Goal: Find specific page/section: Find specific page/section

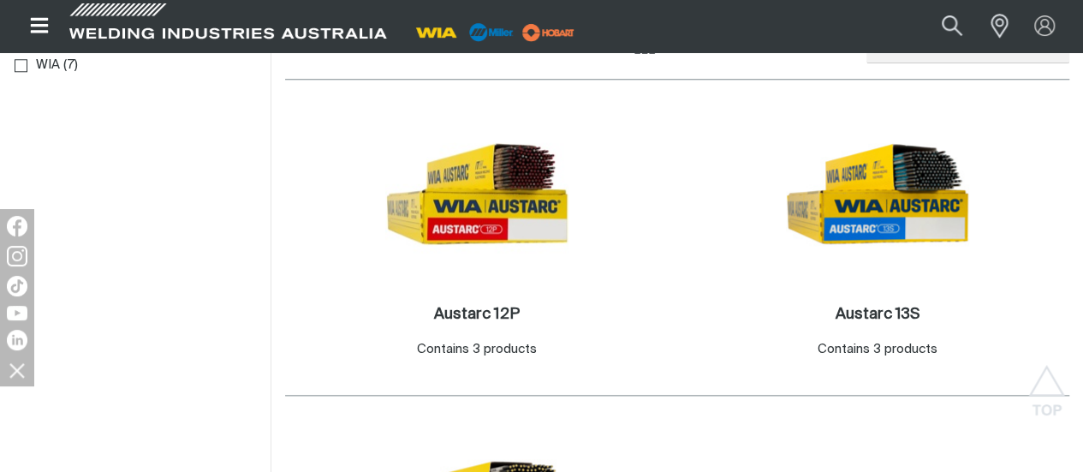
scroll to position [856, 0]
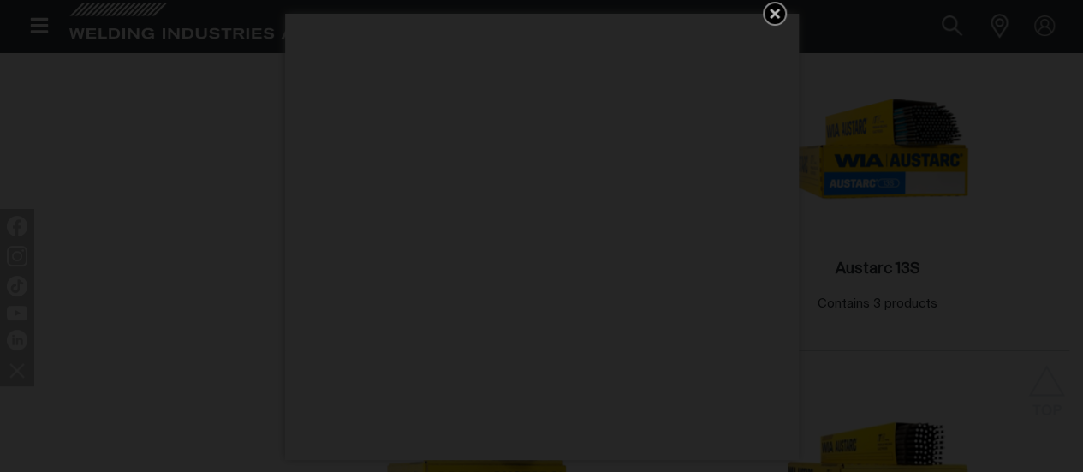
click at [775, 8] on icon "Get 5 WIA Welding Guides Free!" at bounding box center [774, 13] width 21 height 21
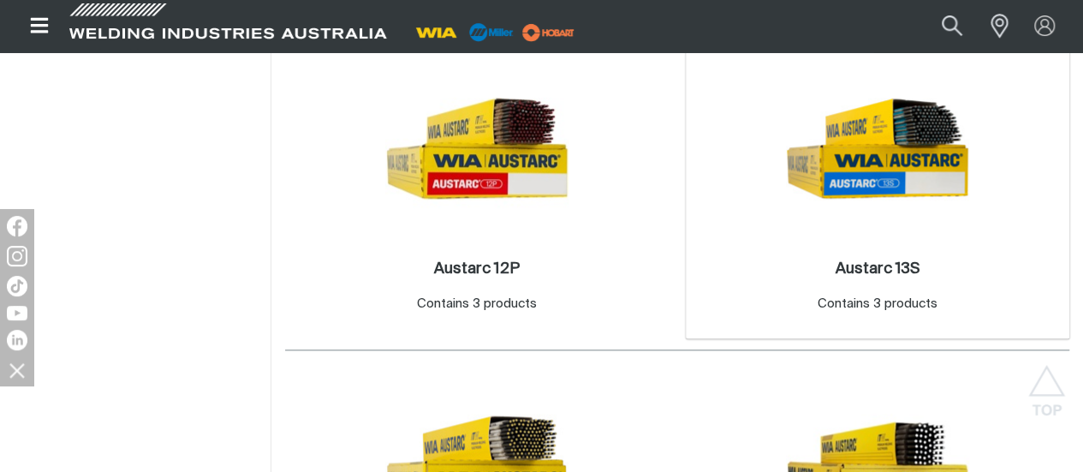
click at [786, 240] on img at bounding box center [877, 147] width 183 height 183
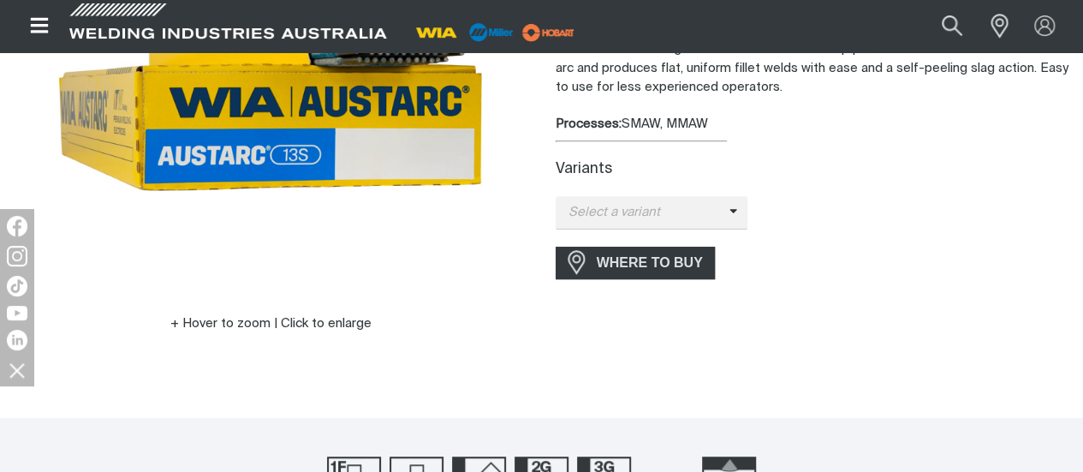
scroll to position [342, 0]
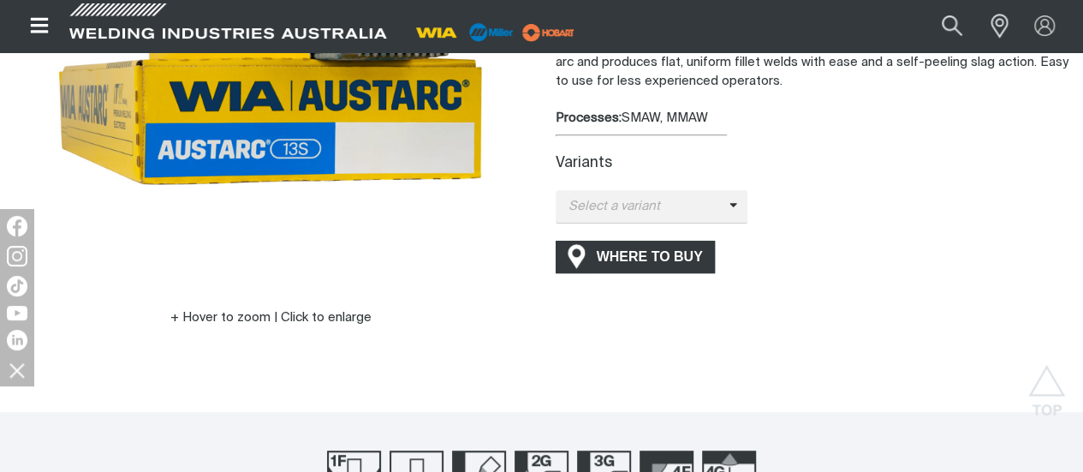
click at [647, 247] on span "WHERE TO BUY" at bounding box center [649, 256] width 128 height 27
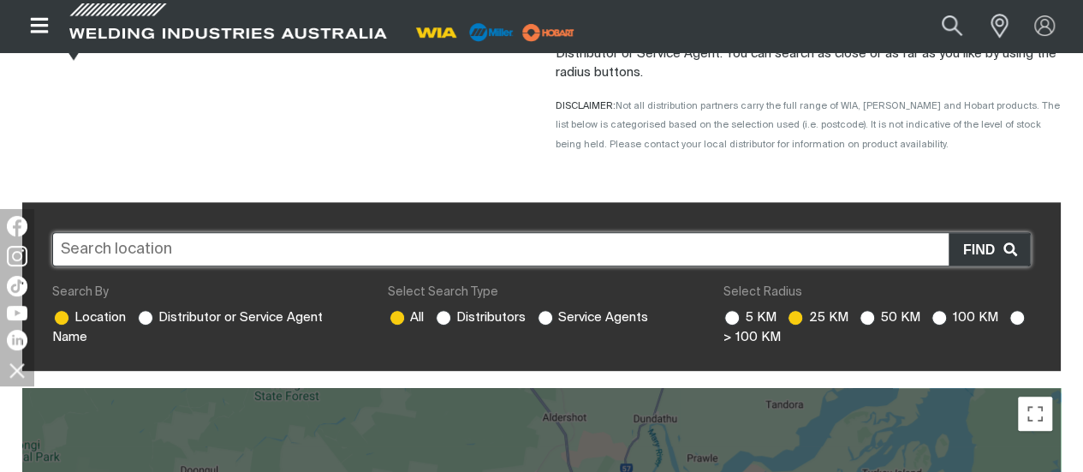
scroll to position [257, 0]
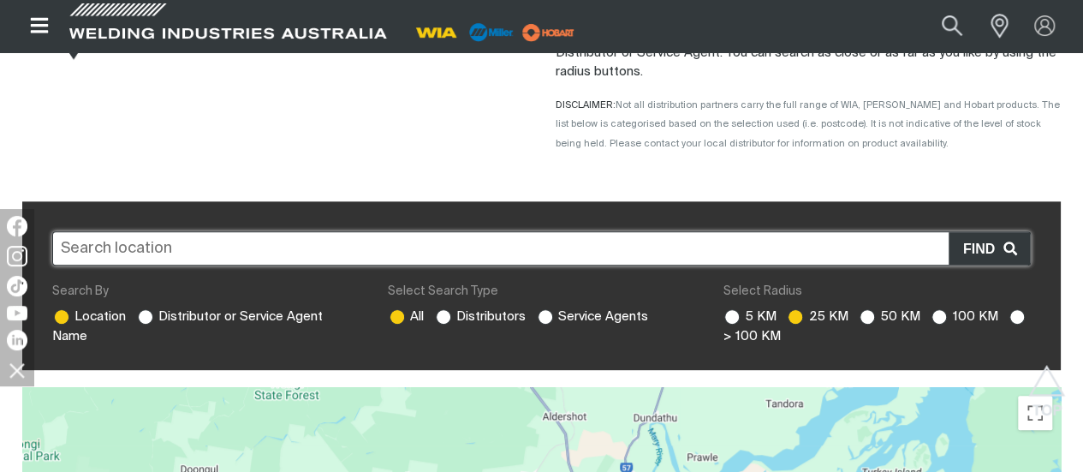
click at [512, 252] on input "text" at bounding box center [541, 248] width 978 height 34
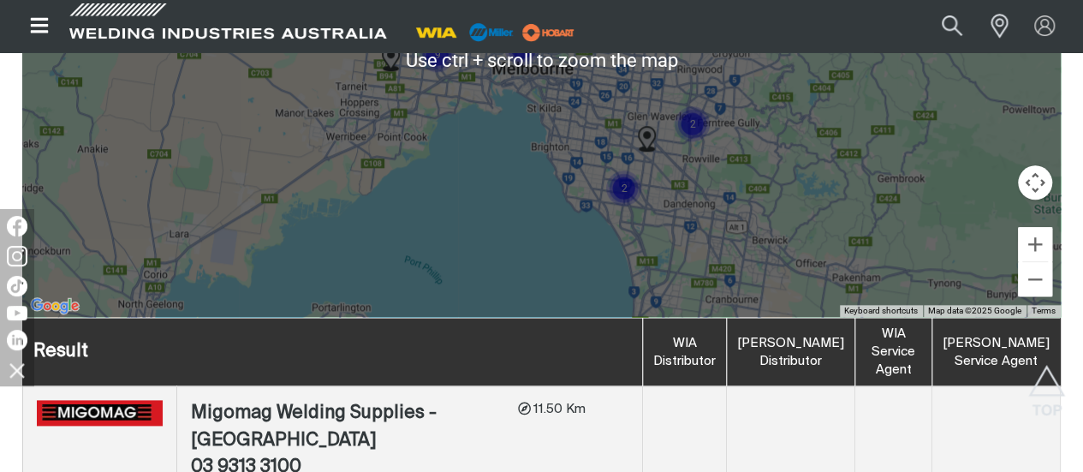
scroll to position [856, 0]
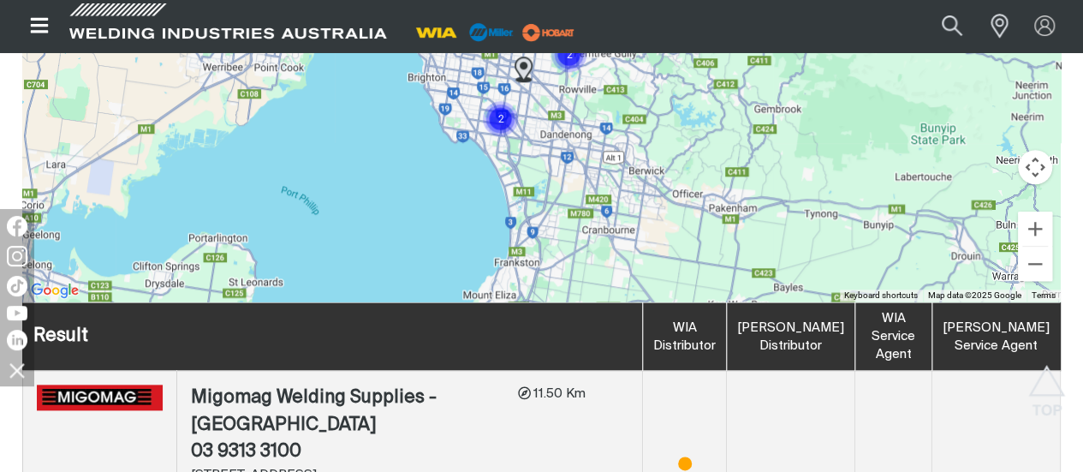
drag, startPoint x: 649, startPoint y: 229, endPoint x: 520, endPoint y: 174, distance: 139.9
click at [520, 174] on div at bounding box center [541, 45] width 1038 height 514
click at [491, 117] on img "Cluster of 2 markers" at bounding box center [500, 118] width 52 height 52
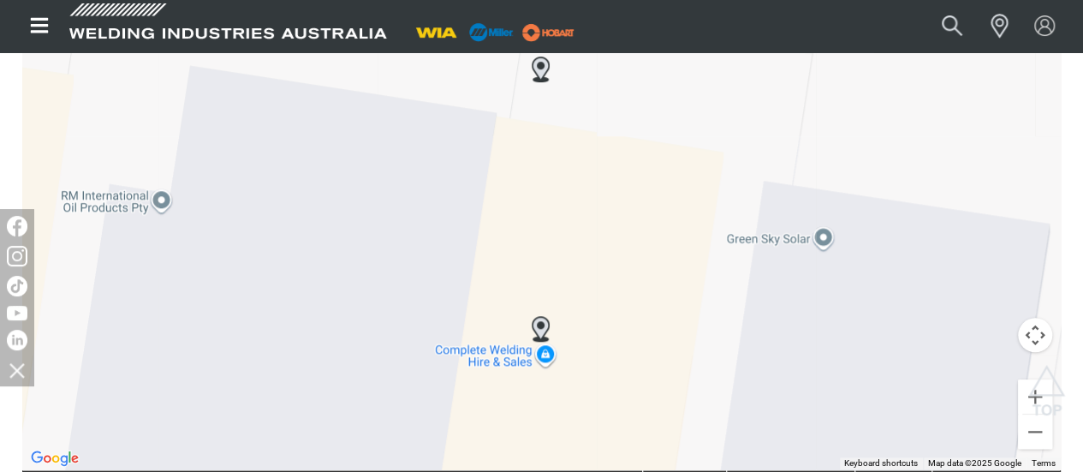
scroll to position [685, 0]
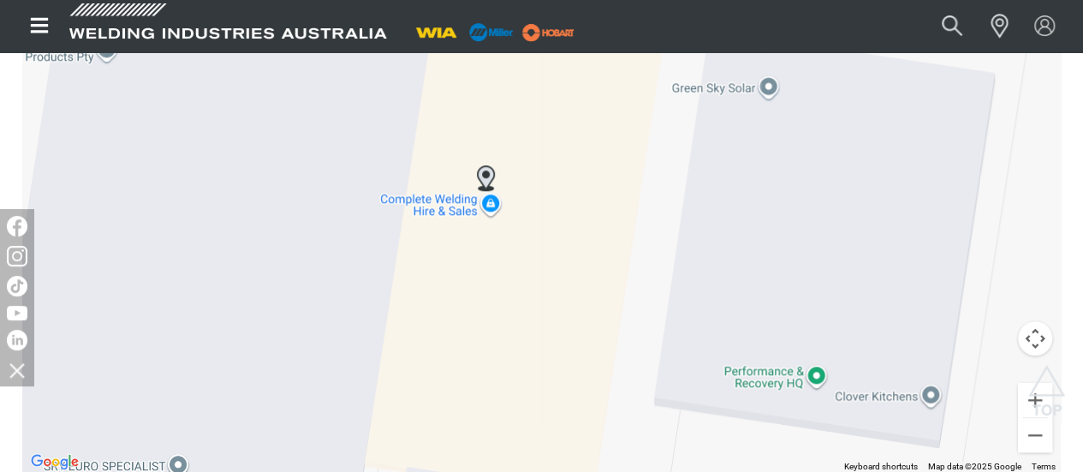
drag, startPoint x: 673, startPoint y: 363, endPoint x: 611, endPoint y: 196, distance: 177.9
click at [611, 196] on div "To navigate, press the arrow keys." at bounding box center [541, 216] width 1038 height 514
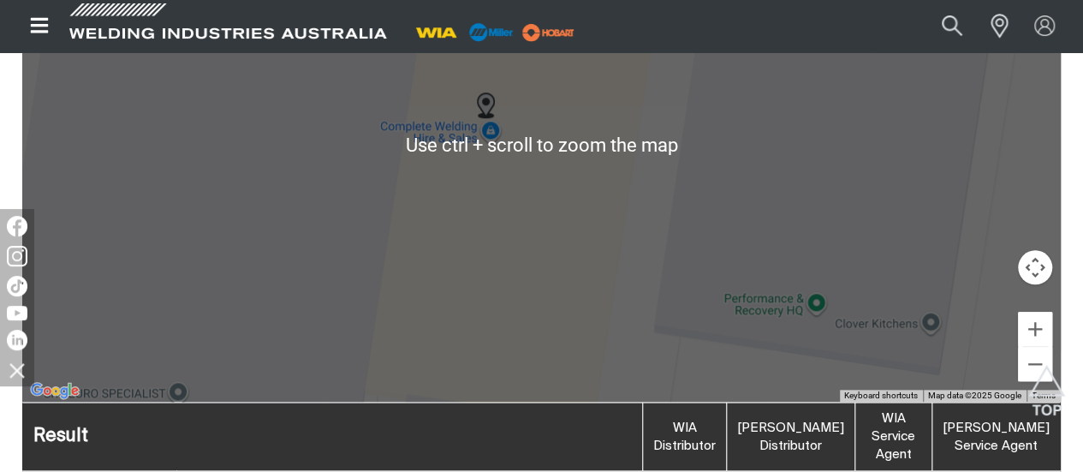
scroll to position [770, 0]
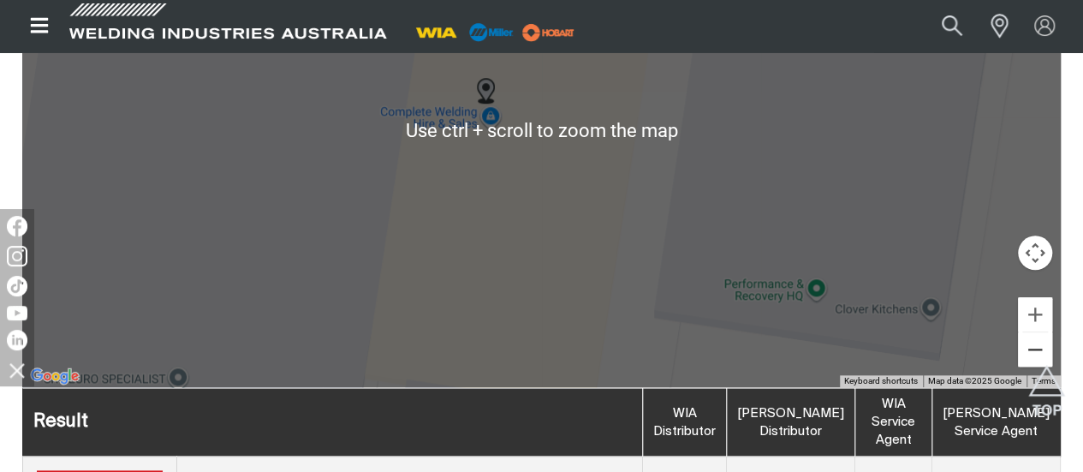
click at [1027, 347] on button "Zoom out" at bounding box center [1035, 349] width 34 height 34
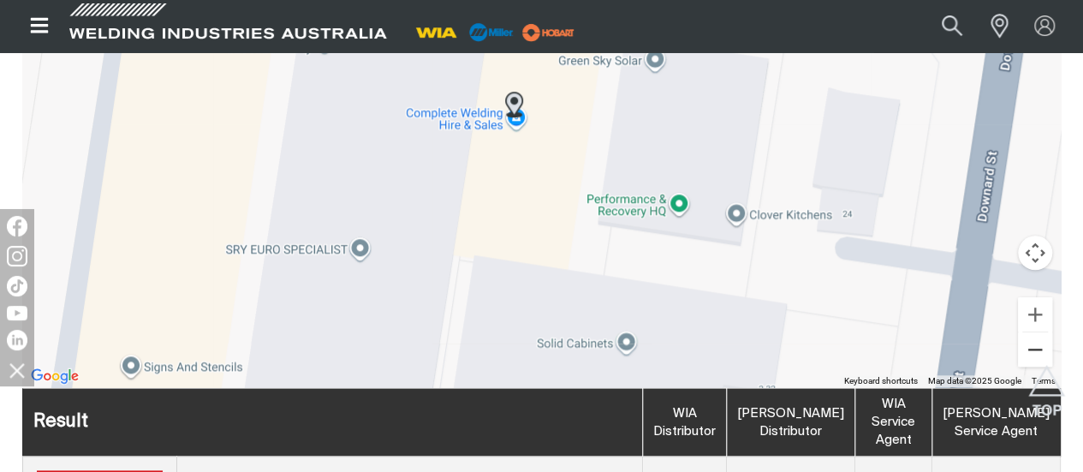
click at [1029, 347] on button "Zoom out" at bounding box center [1035, 349] width 34 height 34
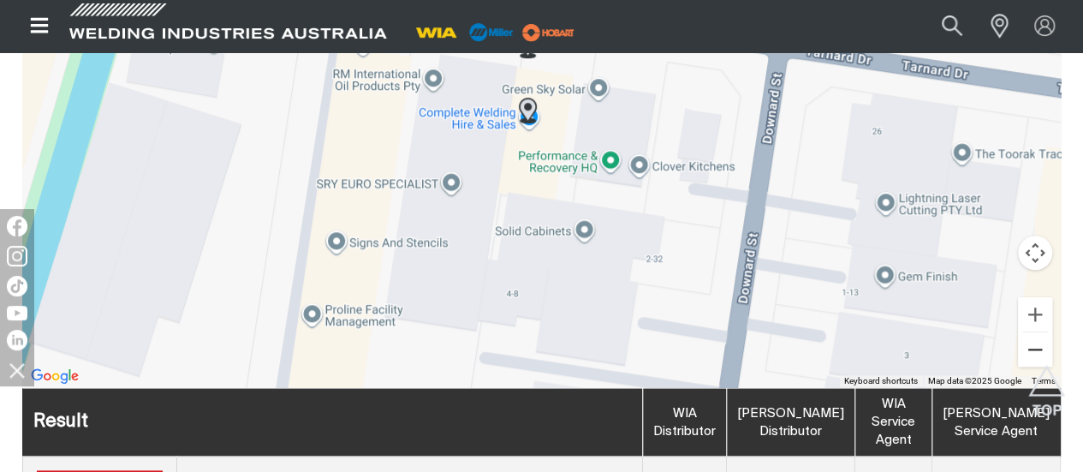
click at [1029, 347] on button "Zoom out" at bounding box center [1035, 349] width 34 height 34
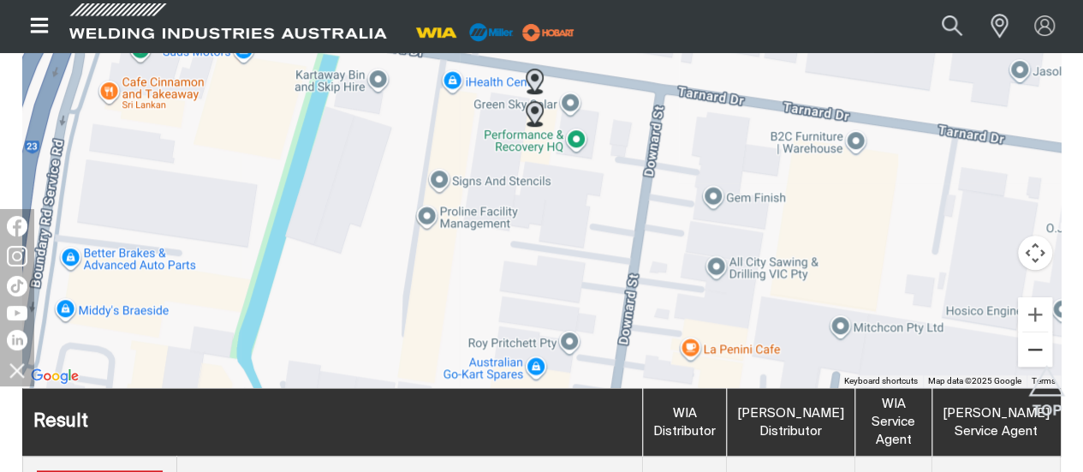
click at [1029, 347] on button "Zoom out" at bounding box center [1035, 349] width 34 height 34
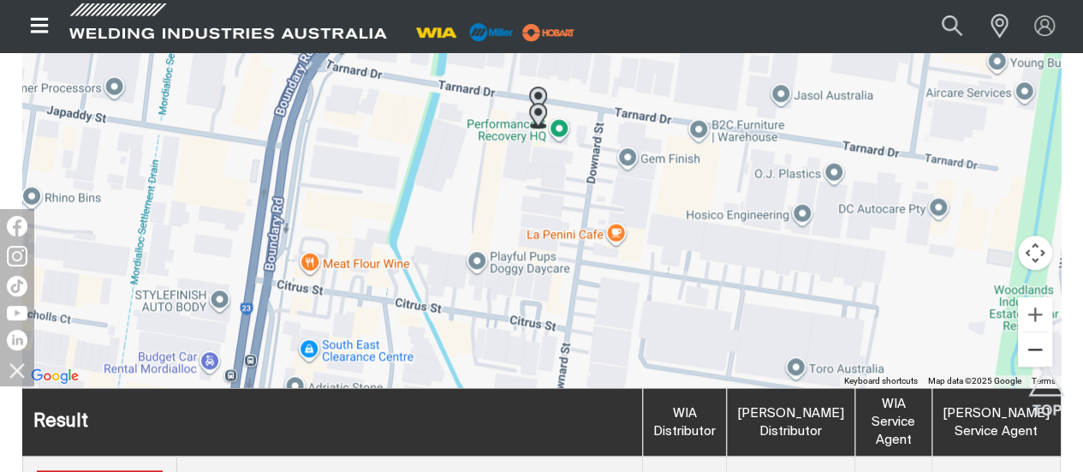
click at [1029, 347] on button "Zoom out" at bounding box center [1035, 349] width 34 height 34
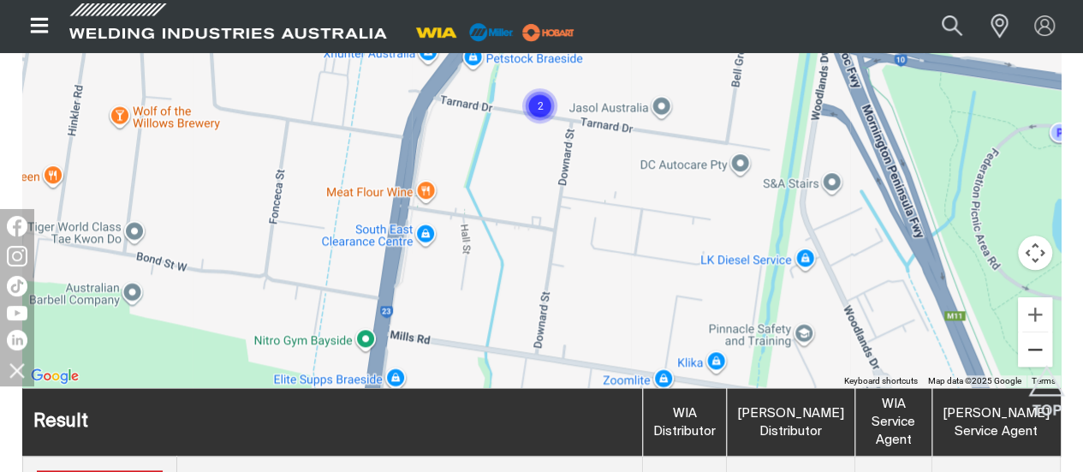
click at [1029, 347] on button "Zoom out" at bounding box center [1035, 349] width 34 height 34
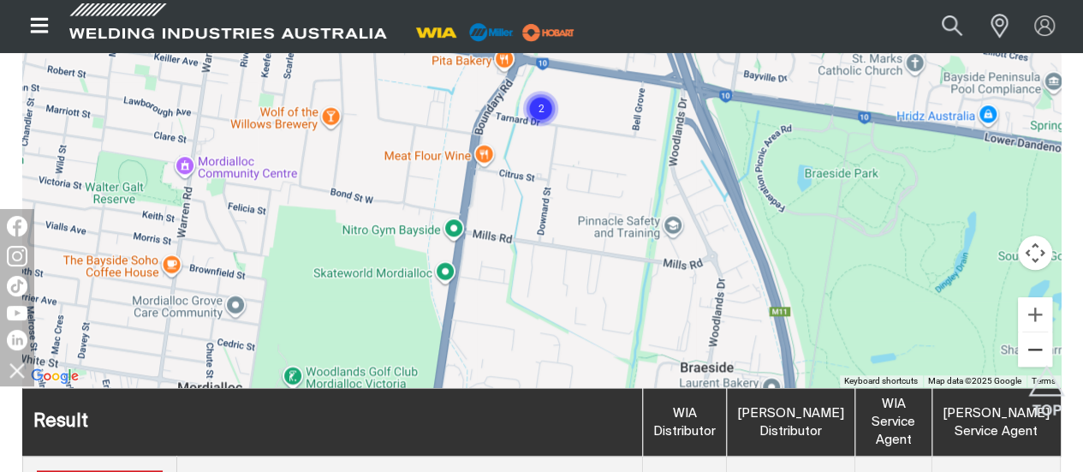
click at [1029, 347] on button "Zoom out" at bounding box center [1035, 349] width 34 height 34
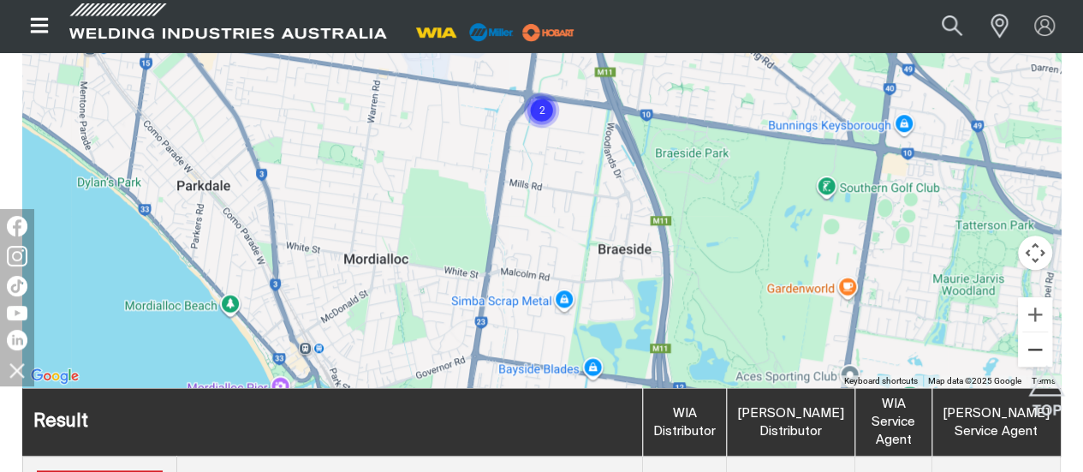
click at [1029, 347] on button "Zoom out" at bounding box center [1035, 349] width 34 height 34
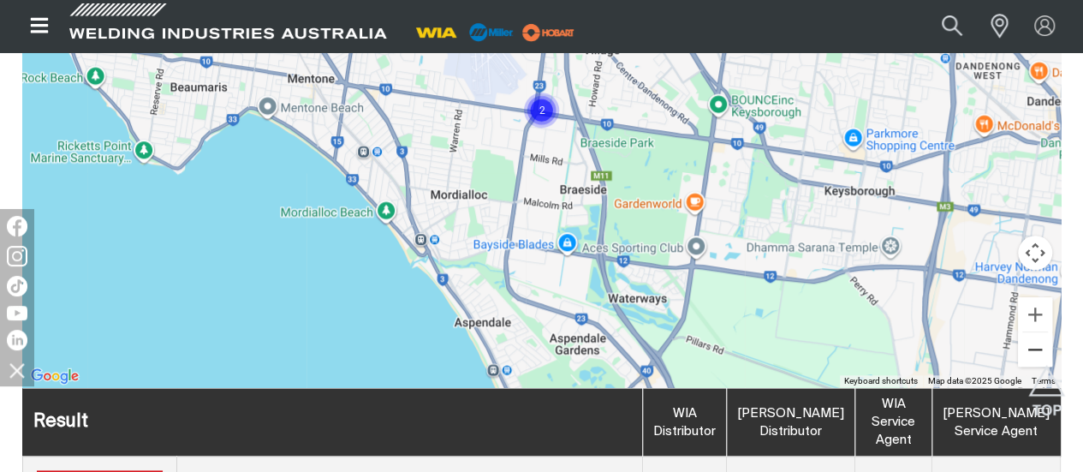
click at [1029, 347] on button "Zoom out" at bounding box center [1035, 349] width 34 height 34
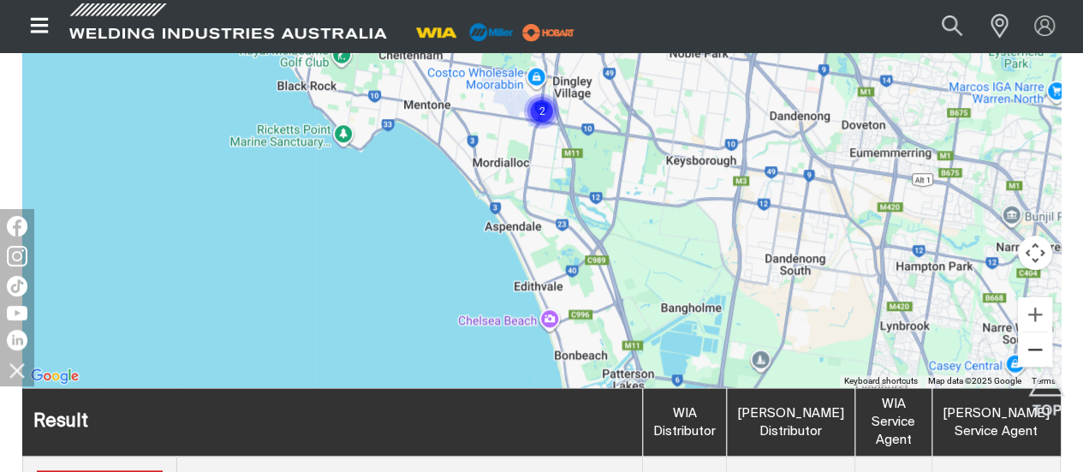
click at [1029, 347] on button "Zoom out" at bounding box center [1035, 349] width 34 height 34
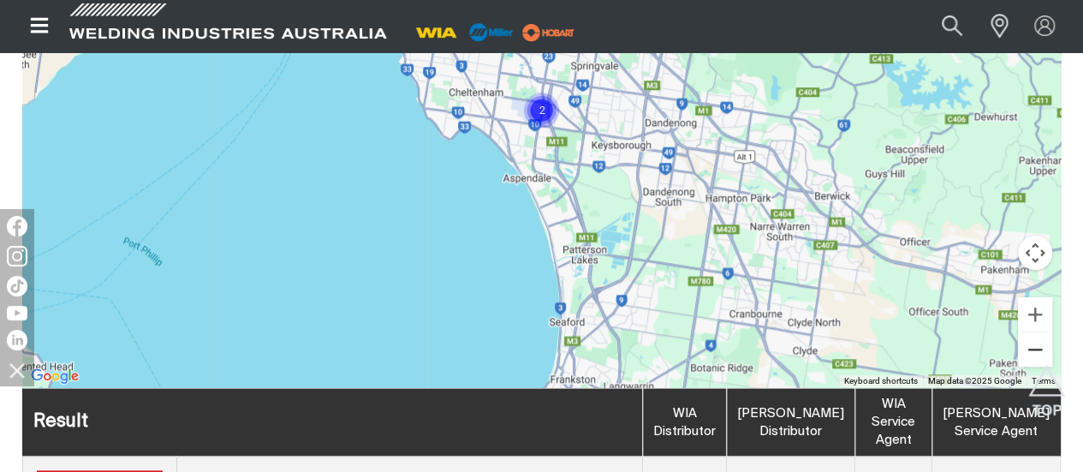
click at [1029, 347] on button "Zoom out" at bounding box center [1035, 349] width 34 height 34
